Goal: Information Seeking & Learning: Learn about a topic

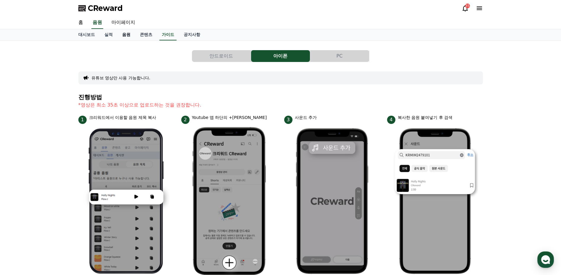
click at [123, 34] on link "음원" at bounding box center [126, 34] width 18 height 11
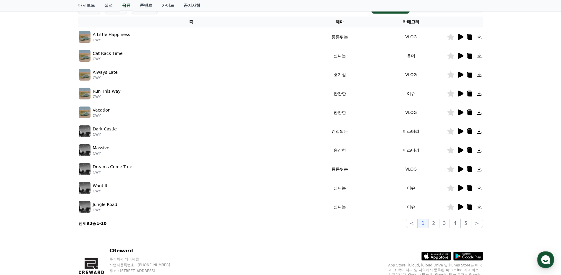
scroll to position [125, 0]
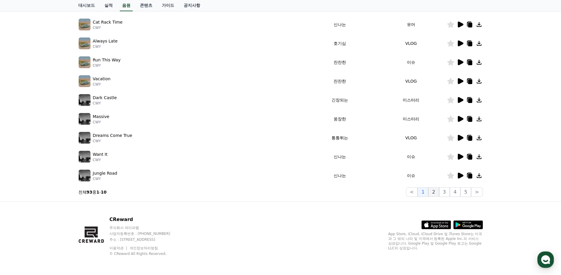
click at [437, 193] on button "2" at bounding box center [433, 192] width 11 height 9
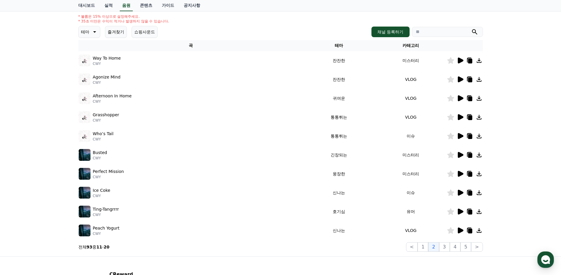
scroll to position [66, 0]
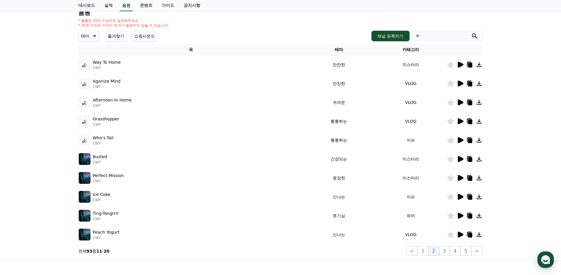
click at [460, 119] on icon at bounding box center [460, 121] width 6 height 6
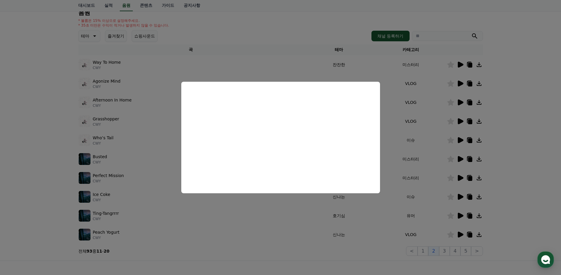
click at [508, 134] on button "close modal" at bounding box center [280, 137] width 561 height 275
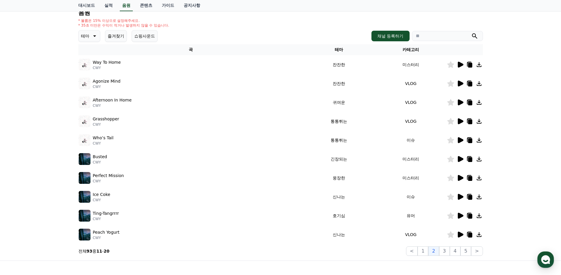
click at [459, 140] on icon at bounding box center [460, 140] width 6 height 6
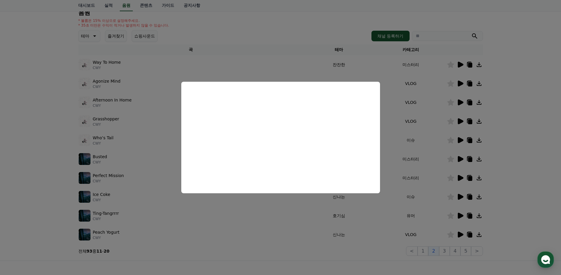
click at [506, 136] on button "close modal" at bounding box center [280, 137] width 561 height 275
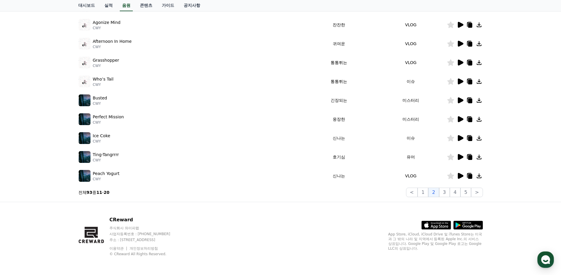
scroll to position [125, 0]
click at [445, 193] on button "3" at bounding box center [444, 192] width 11 height 9
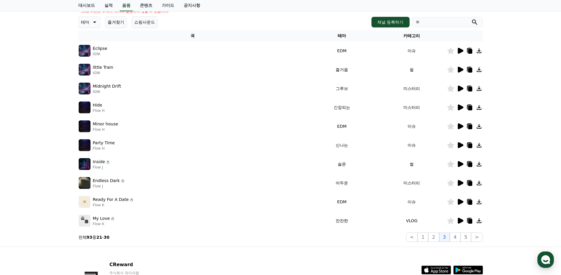
scroll to position [66, 0]
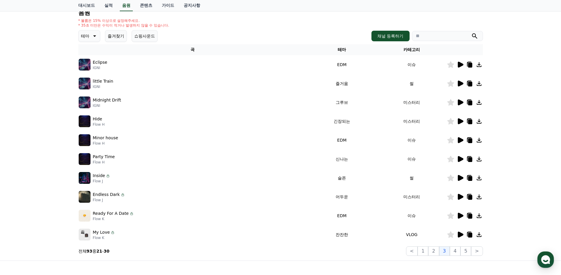
click at [458, 86] on icon at bounding box center [460, 84] width 6 height 6
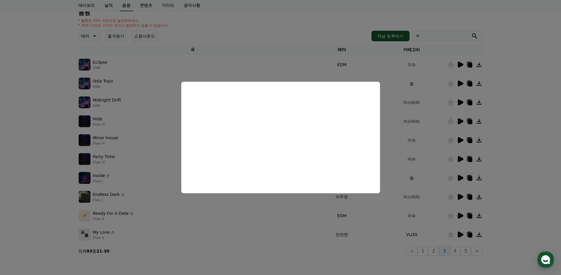
click at [509, 131] on button "close modal" at bounding box center [280, 137] width 561 height 275
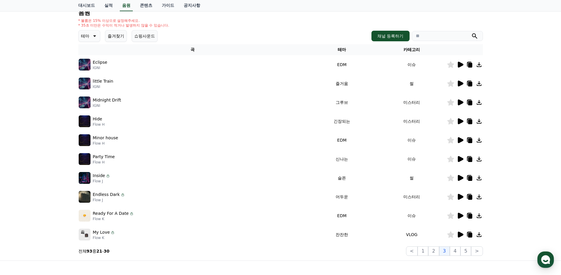
click at [461, 158] on icon at bounding box center [459, 159] width 7 height 7
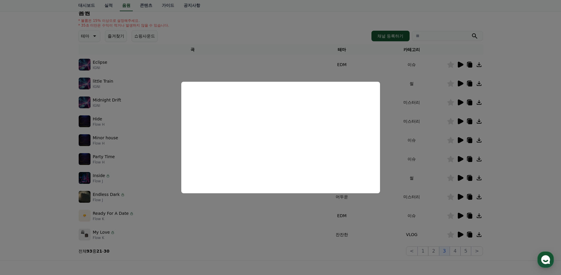
click at [524, 156] on button "close modal" at bounding box center [280, 137] width 561 height 275
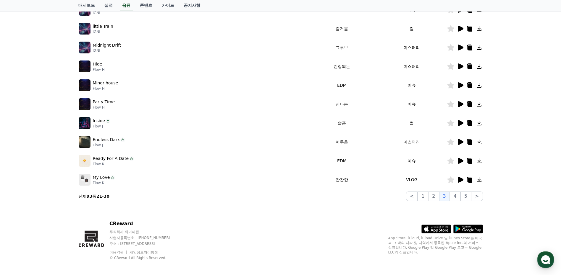
scroll to position [125, 0]
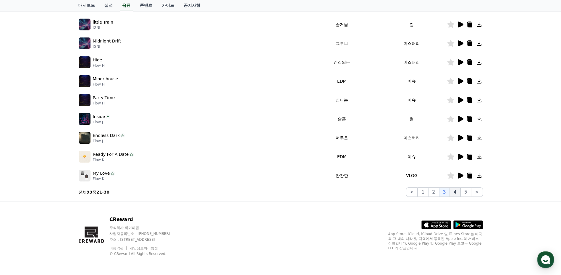
click at [454, 192] on button "4" at bounding box center [454, 192] width 11 height 9
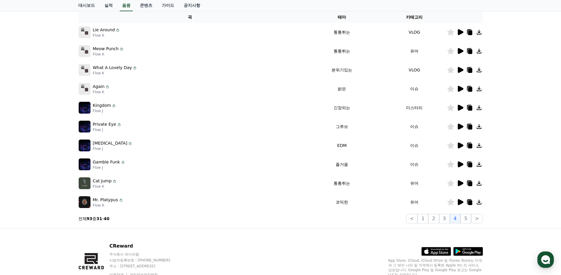
scroll to position [66, 0]
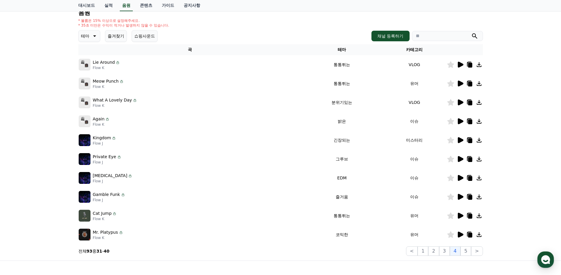
click at [459, 121] on icon at bounding box center [460, 121] width 6 height 6
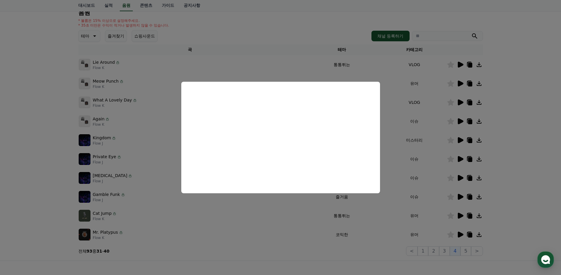
click at [513, 136] on button "close modal" at bounding box center [280, 137] width 561 height 275
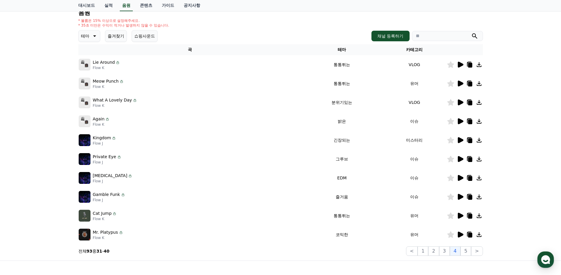
click at [459, 199] on icon at bounding box center [460, 197] width 6 height 6
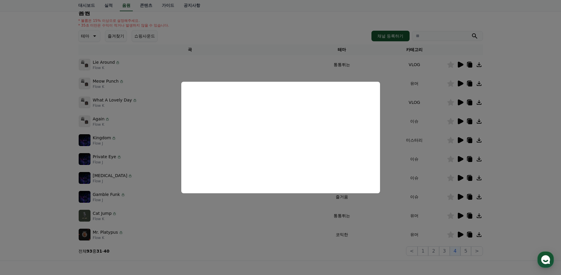
click at [522, 156] on button "close modal" at bounding box center [280, 137] width 561 height 275
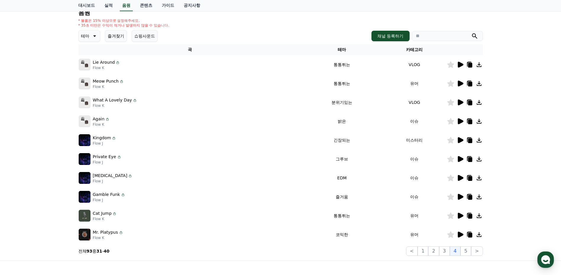
click at [460, 216] on icon at bounding box center [460, 216] width 6 height 6
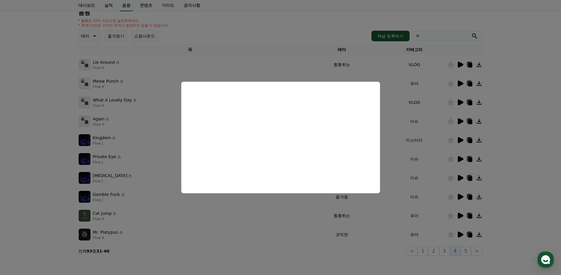
click at [513, 177] on button "close modal" at bounding box center [280, 137] width 561 height 275
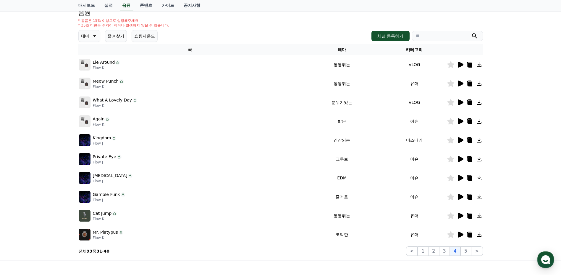
click at [478, 216] on icon at bounding box center [478, 216] width 5 height 5
click at [479, 237] on icon at bounding box center [478, 235] width 5 height 5
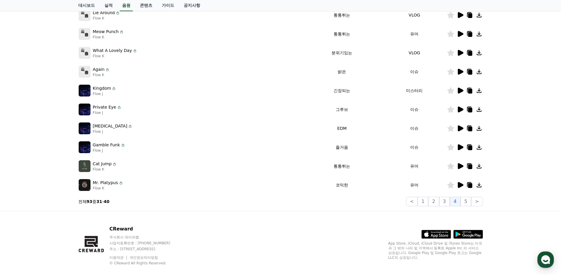
scroll to position [125, 0]
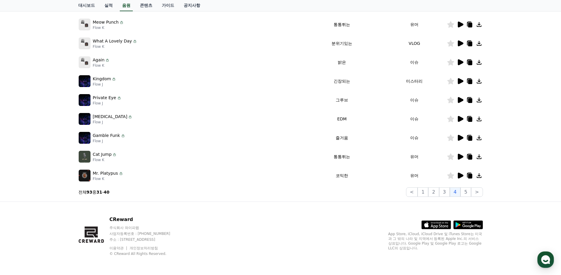
click at [478, 156] on icon at bounding box center [478, 156] width 7 height 7
drag, startPoint x: 478, startPoint y: 156, endPoint x: 493, endPoint y: 162, distance: 16.5
click at [493, 162] on div "크리워드 음원 서비스 이용 시 유의사항 음원 * 볼륨은 15% 이상으로 설정해주세요. * 35초 미만은 수익이 적거나 발생하지 않을 수 있습니…" at bounding box center [280, 59] width 561 height 286
click at [478, 155] on icon at bounding box center [478, 156] width 7 height 7
